Goal: Task Accomplishment & Management: Complete application form

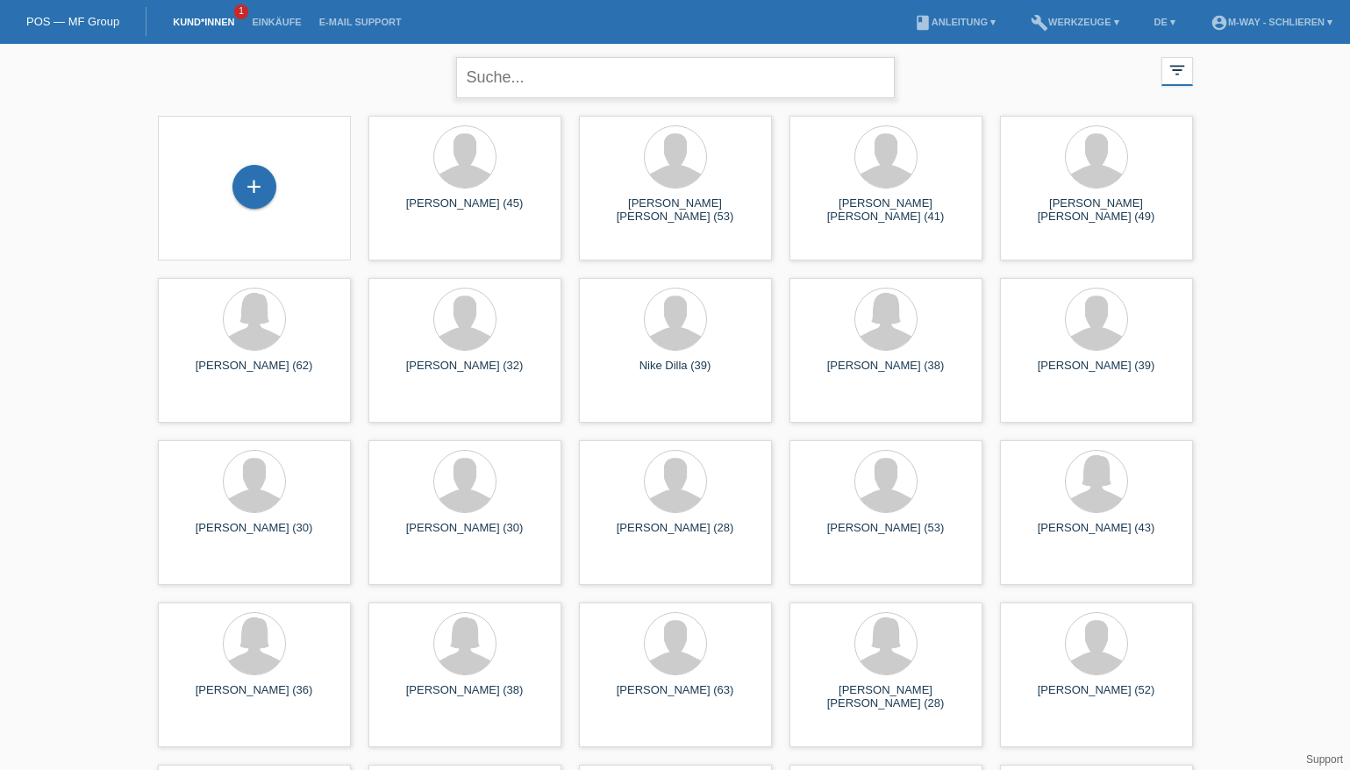
click at [509, 80] on input "text" at bounding box center [675, 77] width 439 height 41
type input "elezi"
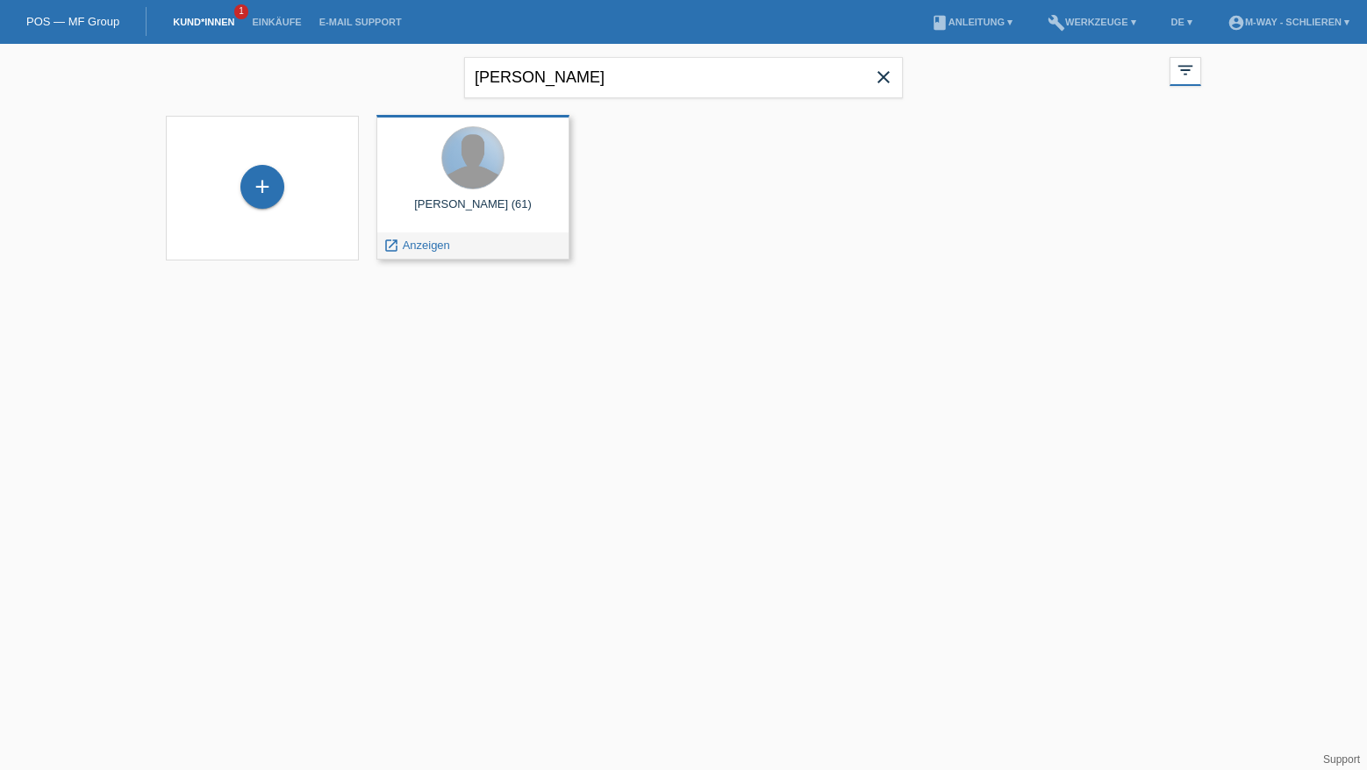
click at [464, 163] on div at bounding box center [472, 157] width 61 height 61
click at [441, 246] on span "Anzeigen" at bounding box center [426, 245] width 47 height 13
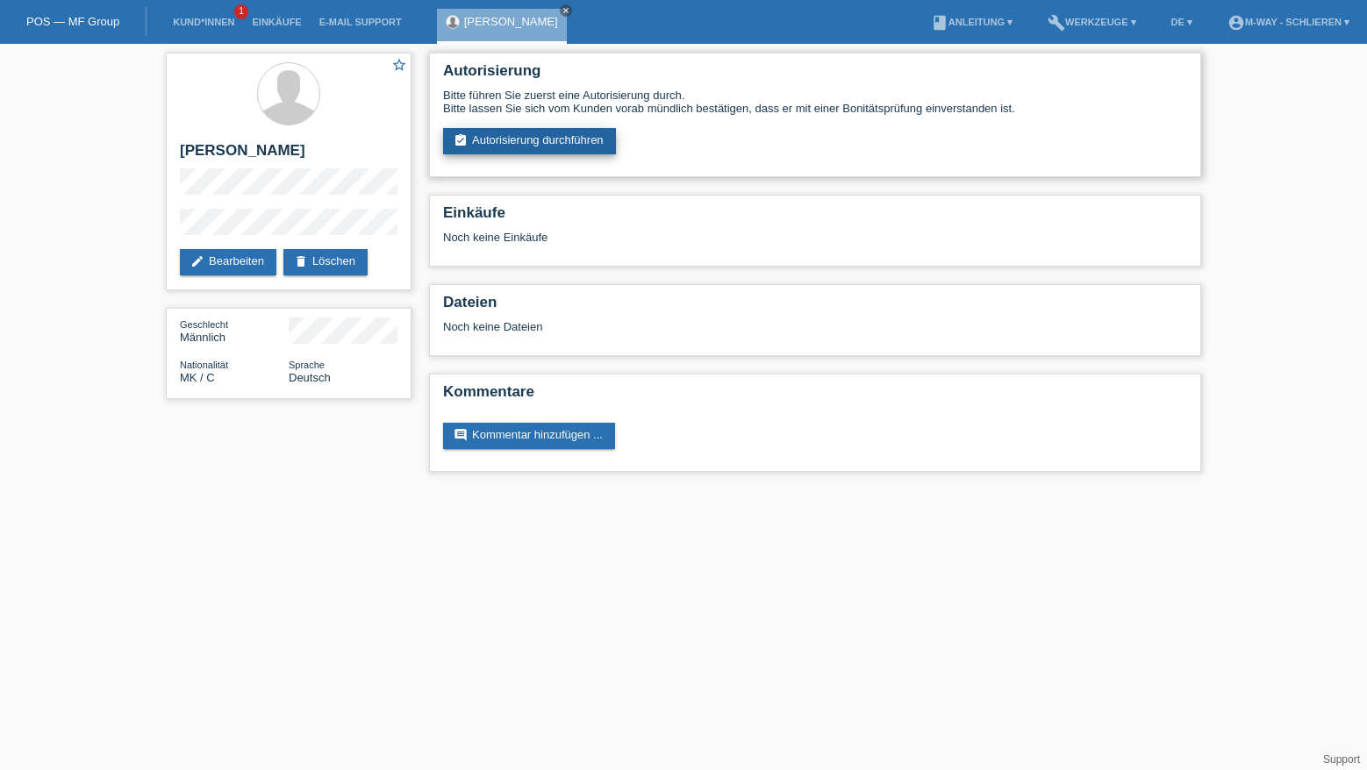
click at [546, 132] on link "assignment_turned_in Autorisierung durchführen" at bounding box center [529, 141] width 173 height 26
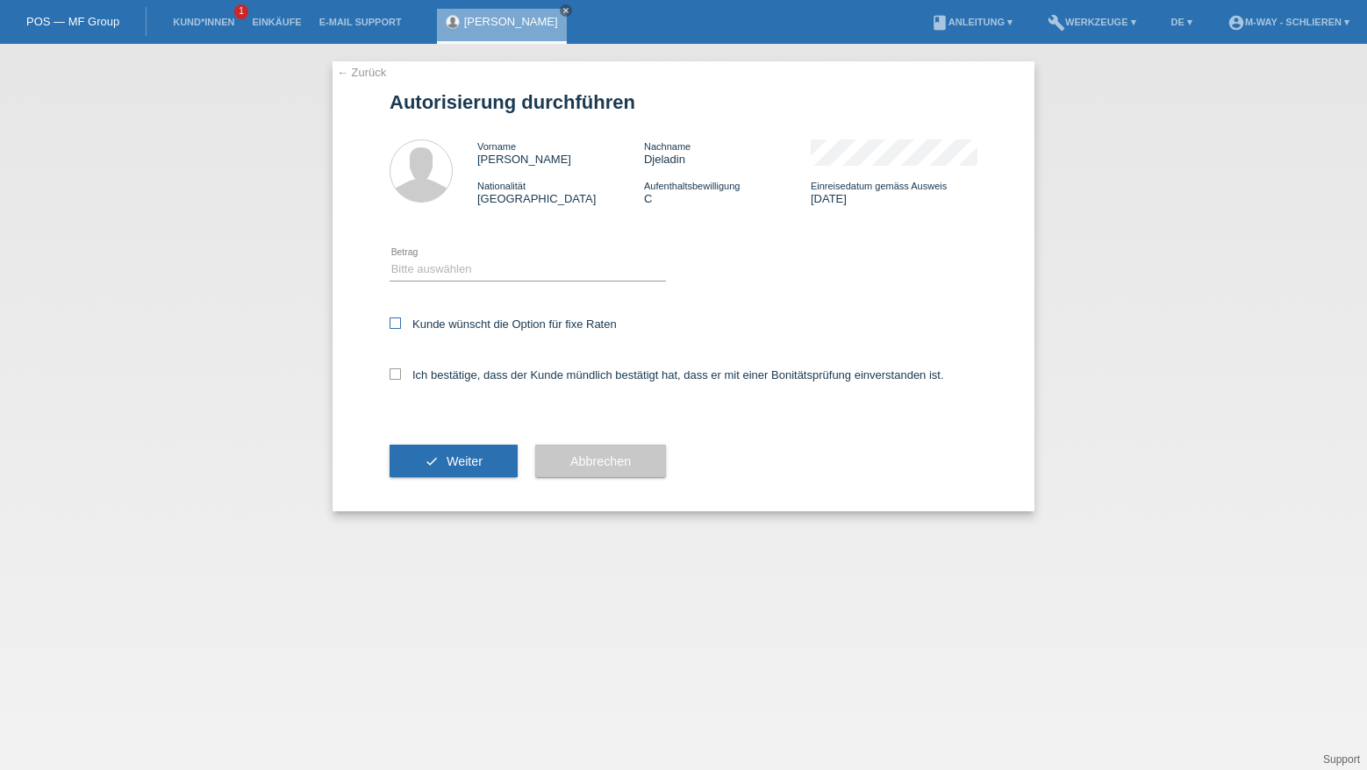
click at [396, 326] on icon at bounding box center [394, 323] width 11 height 11
click at [396, 326] on input "Kunde wünscht die Option für fixe Raten" at bounding box center [394, 323] width 11 height 11
checkbox input "true"
click at [395, 375] on icon at bounding box center [394, 373] width 11 height 11
click at [395, 375] on input "Ich bestätige, dass der Kunde mündlich bestätigt hat, dass er mit einer Bonität…" at bounding box center [394, 373] width 11 height 11
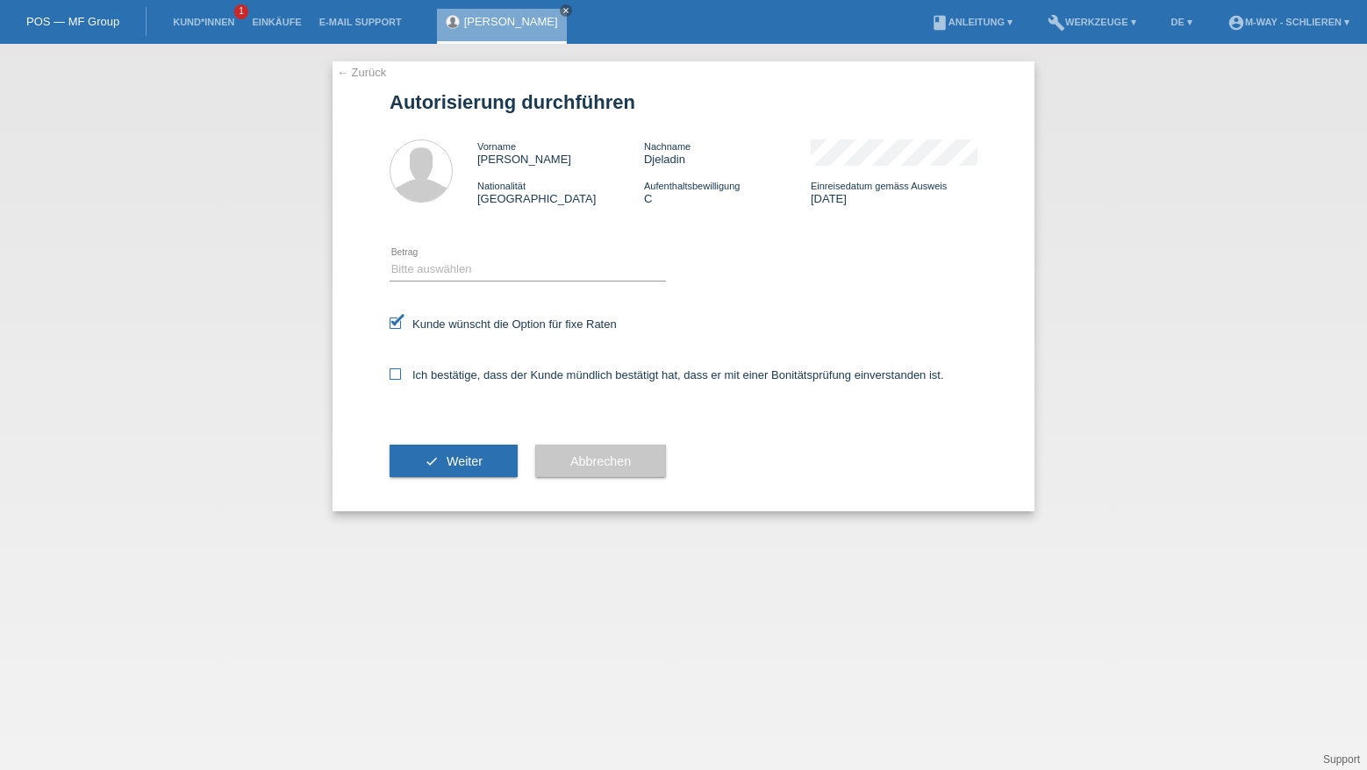
checkbox input "true"
click at [448, 265] on select "Bitte auswählen CHF 1.00 - CHF 499.00 CHF 500.00 - CHF 1'999.00 CHF 2'000.00 - …" at bounding box center [527, 269] width 276 height 21
select select "3"
click at [389, 259] on select "Bitte auswählen CHF 1.00 - CHF 499.00 CHF 500.00 - CHF 1'999.00 CHF 2'000.00 - …" at bounding box center [527, 269] width 276 height 21
click at [474, 460] on span "Weiter" at bounding box center [464, 461] width 36 height 14
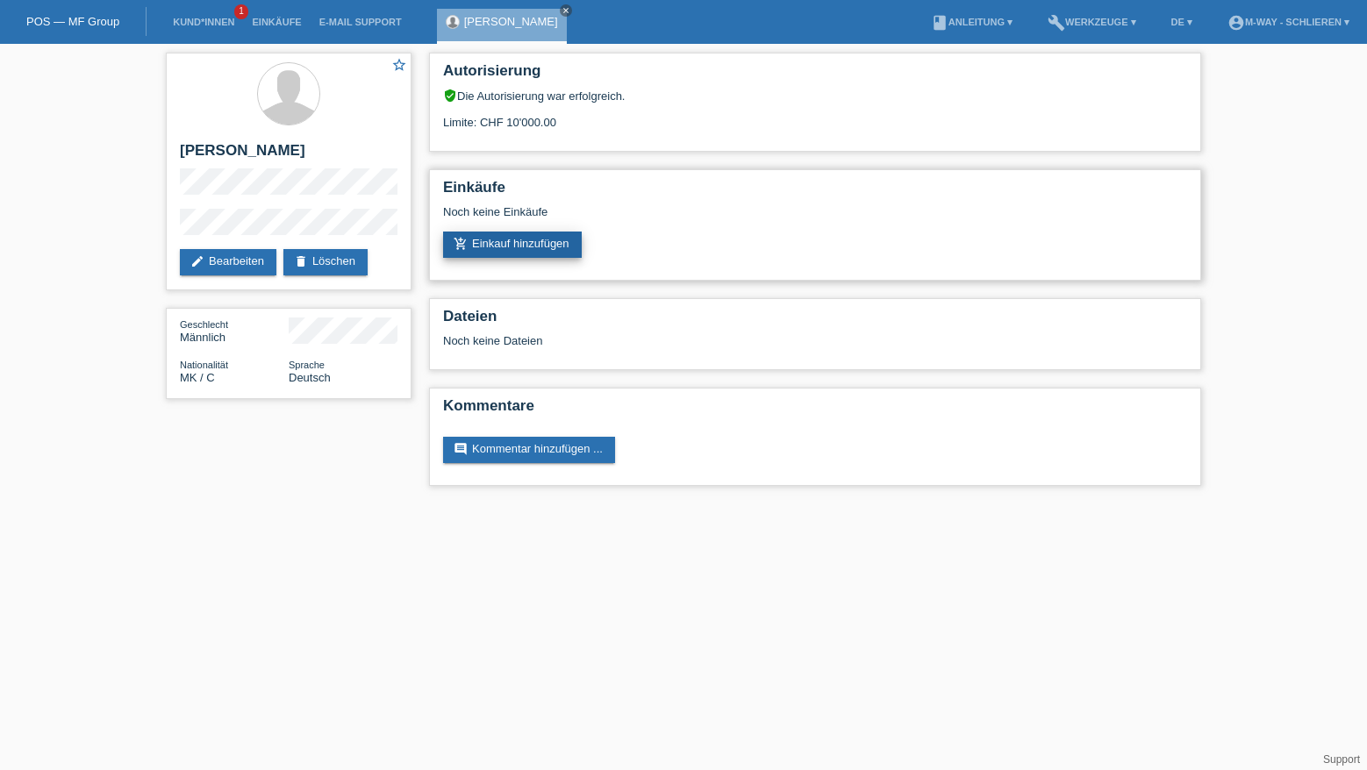
click at [555, 240] on link "add_shopping_cart Einkauf hinzufügen" at bounding box center [512, 245] width 139 height 26
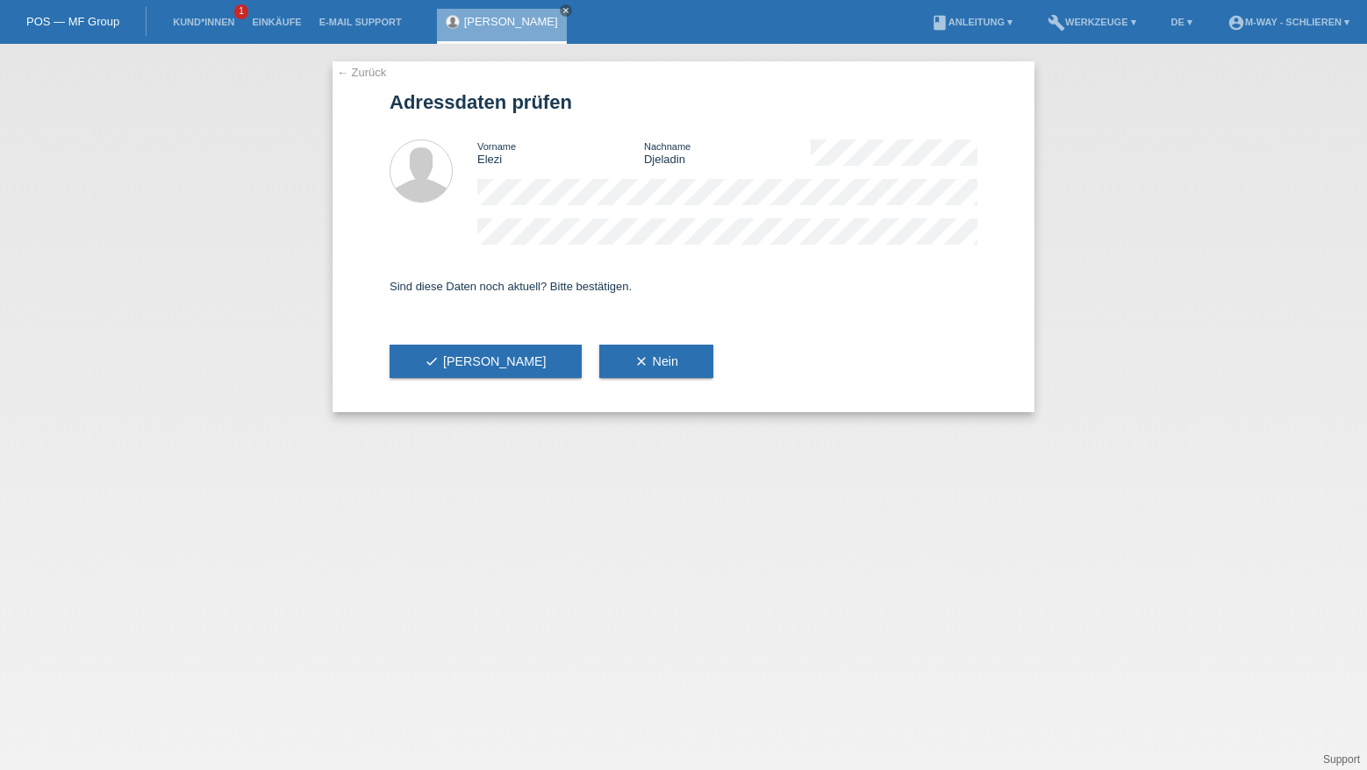
click at [1094, 206] on div "← Zurück Adressdaten prüfen Vorname Elezi Nachname Djeladin Sind diese Daten no…" at bounding box center [683, 407] width 1367 height 726
click at [475, 18] on link "[PERSON_NAME]" at bounding box center [511, 21] width 94 height 13
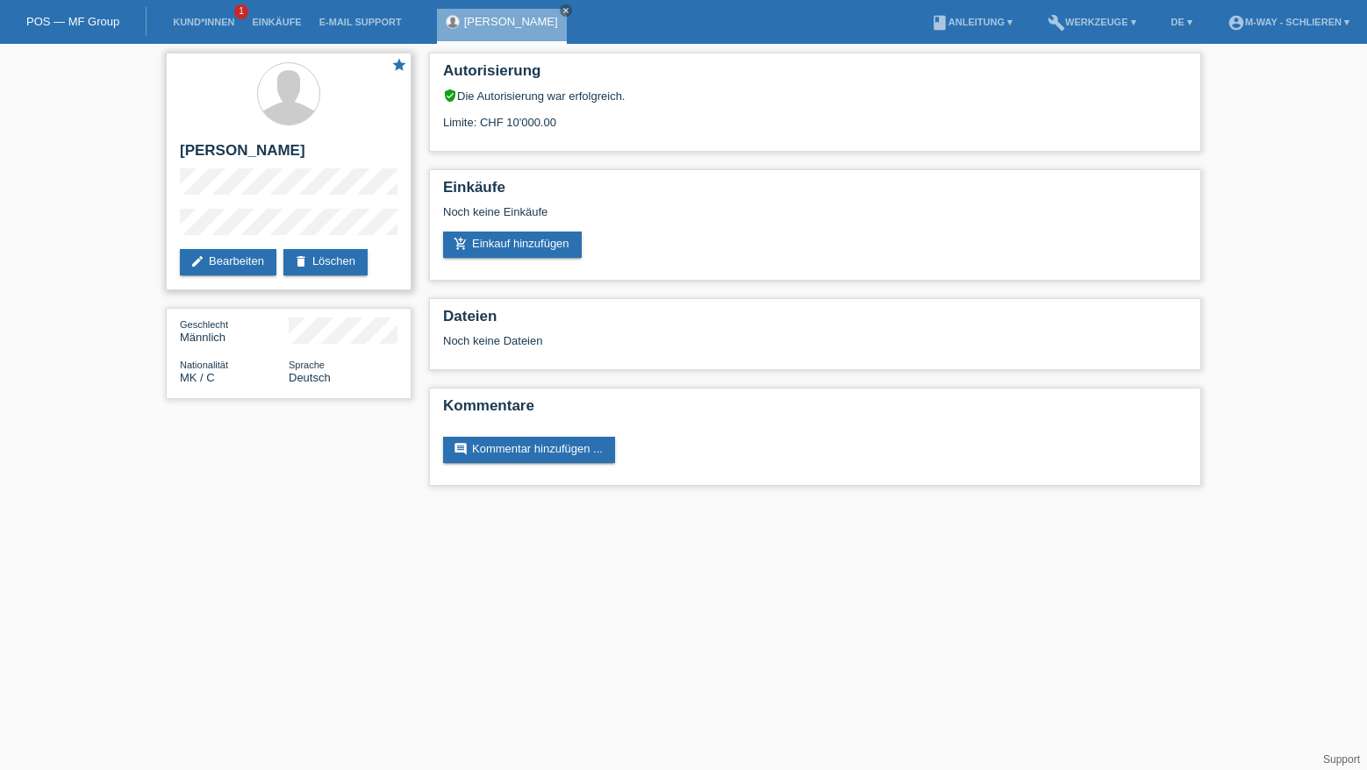
click at [403, 68] on icon "star" at bounding box center [399, 65] width 16 height 16
